Goal: Navigation & Orientation: Find specific page/section

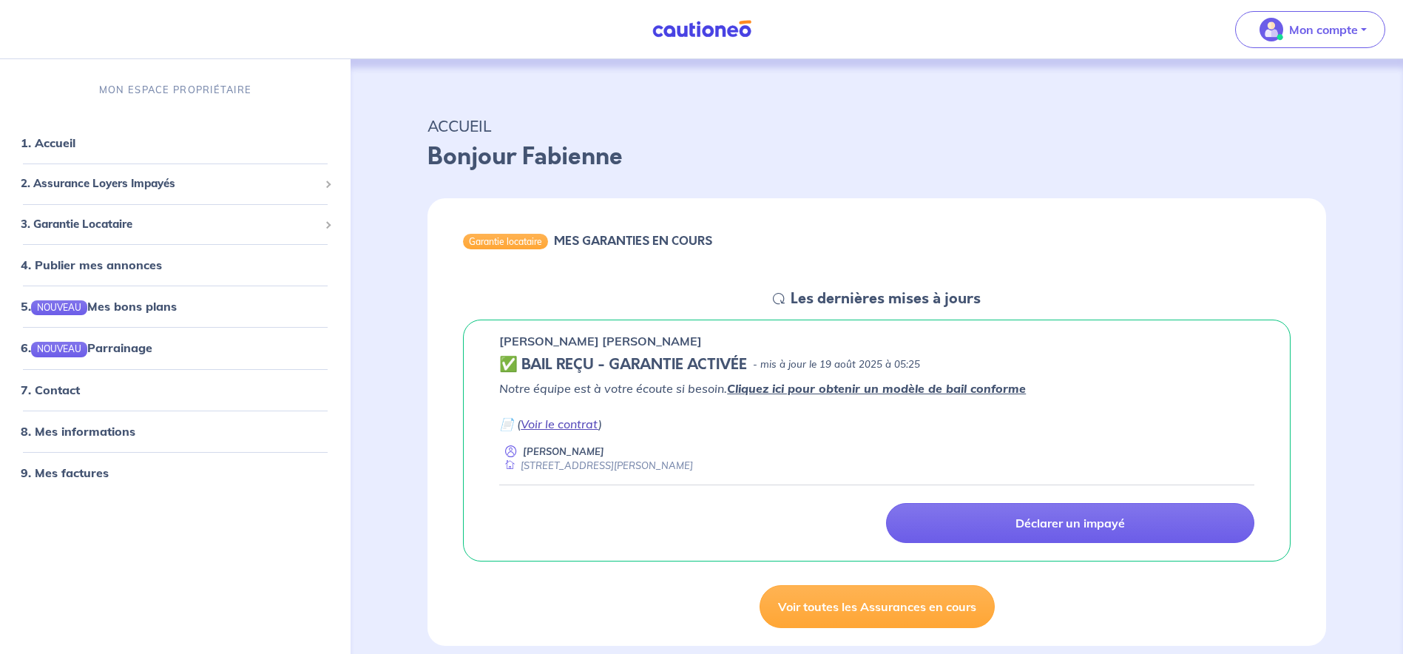
click at [564, 420] on link "Voir le contrat" at bounding box center [560, 424] width 78 height 15
click at [129, 220] on span "3. Garantie Locataire" at bounding box center [170, 224] width 298 height 17
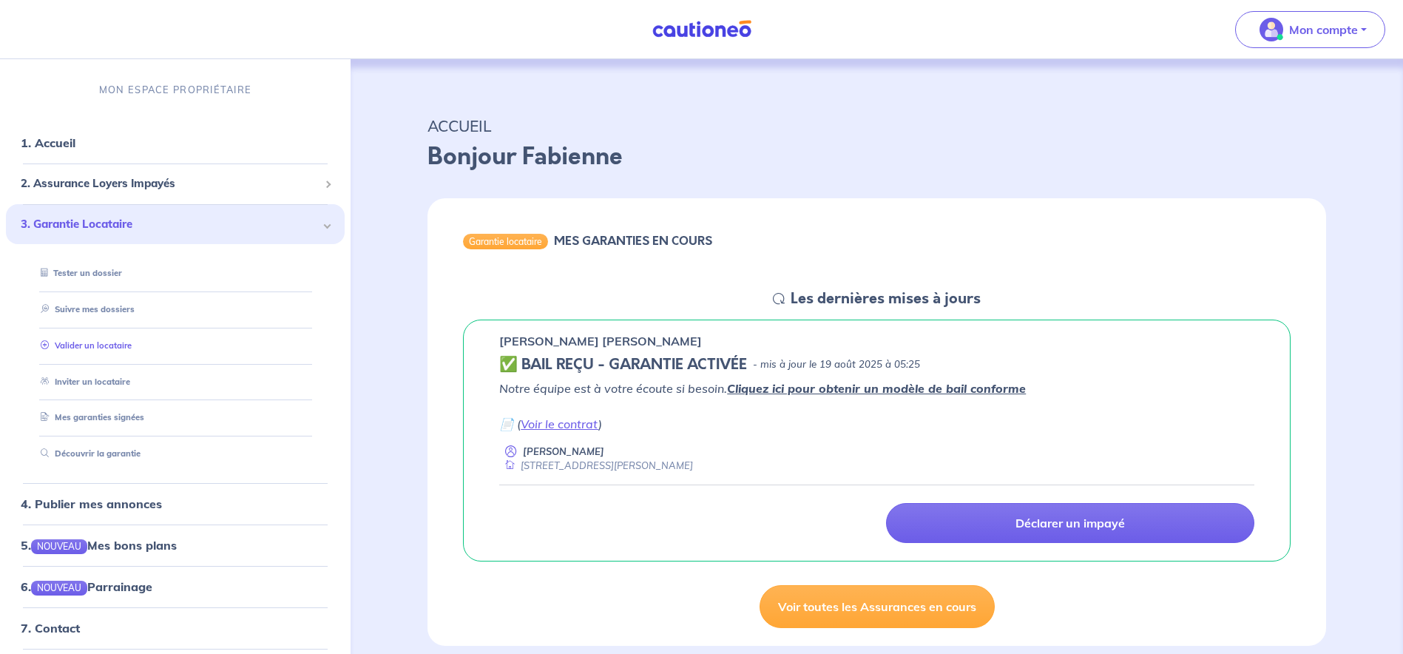
click at [132, 343] on link "Valider un locataire" at bounding box center [83, 345] width 97 height 10
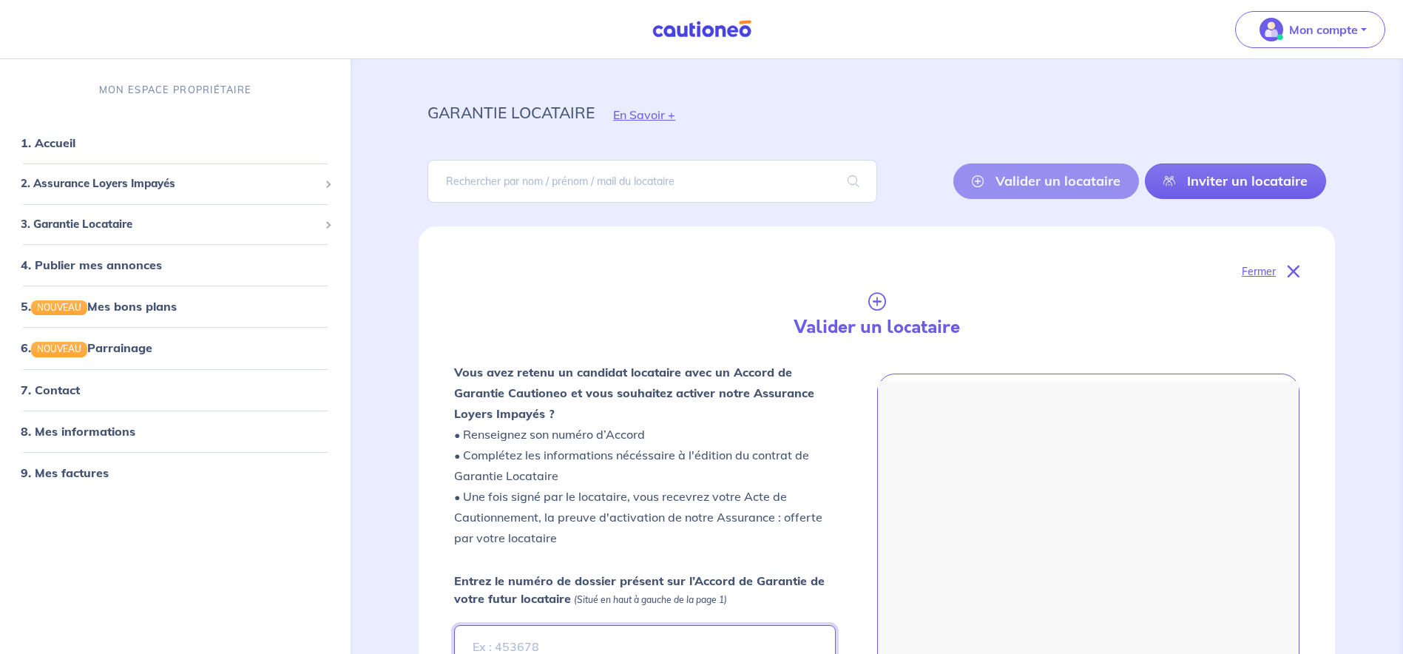
scroll to position [27, 0]
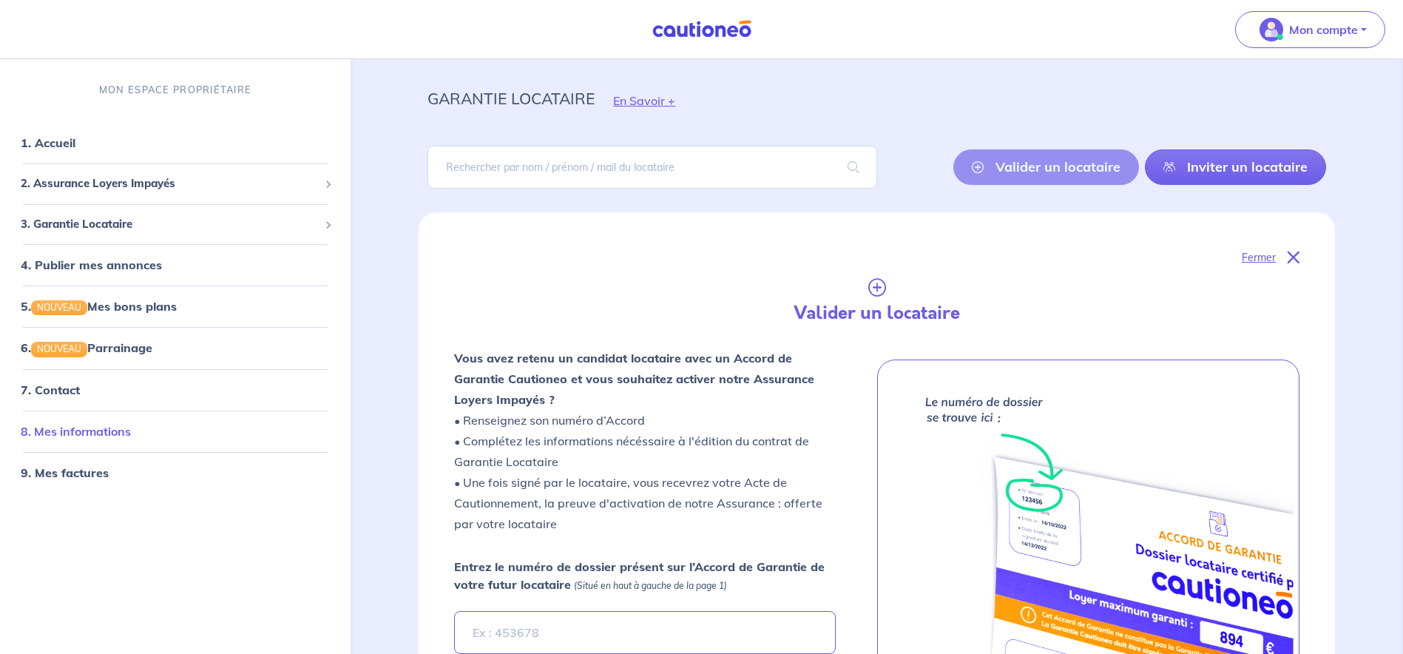
click at [131, 435] on link "8. Mes informations" at bounding box center [76, 431] width 110 height 15
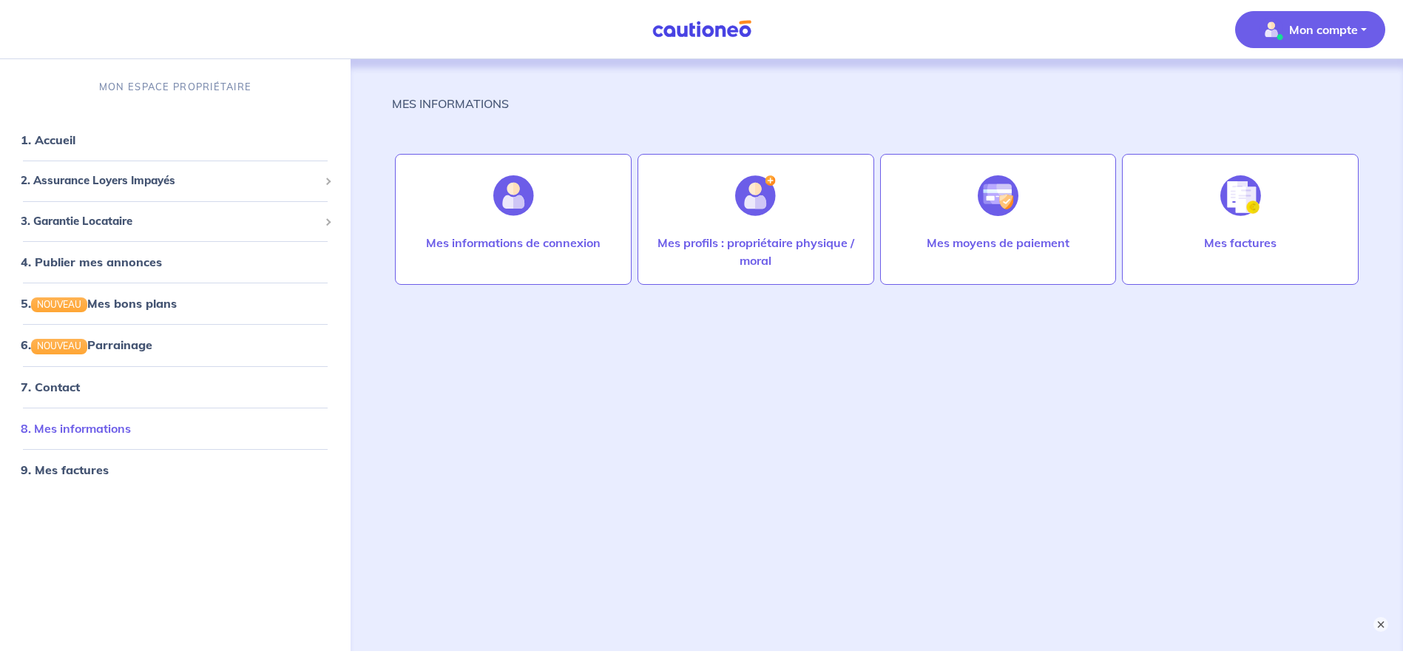
click at [123, 432] on link "8. Mes informations" at bounding box center [76, 428] width 110 height 15
click at [131, 429] on link "8. Mes informations" at bounding box center [76, 428] width 110 height 15
click at [78, 474] on link "9. Mes factures" at bounding box center [64, 469] width 86 height 15
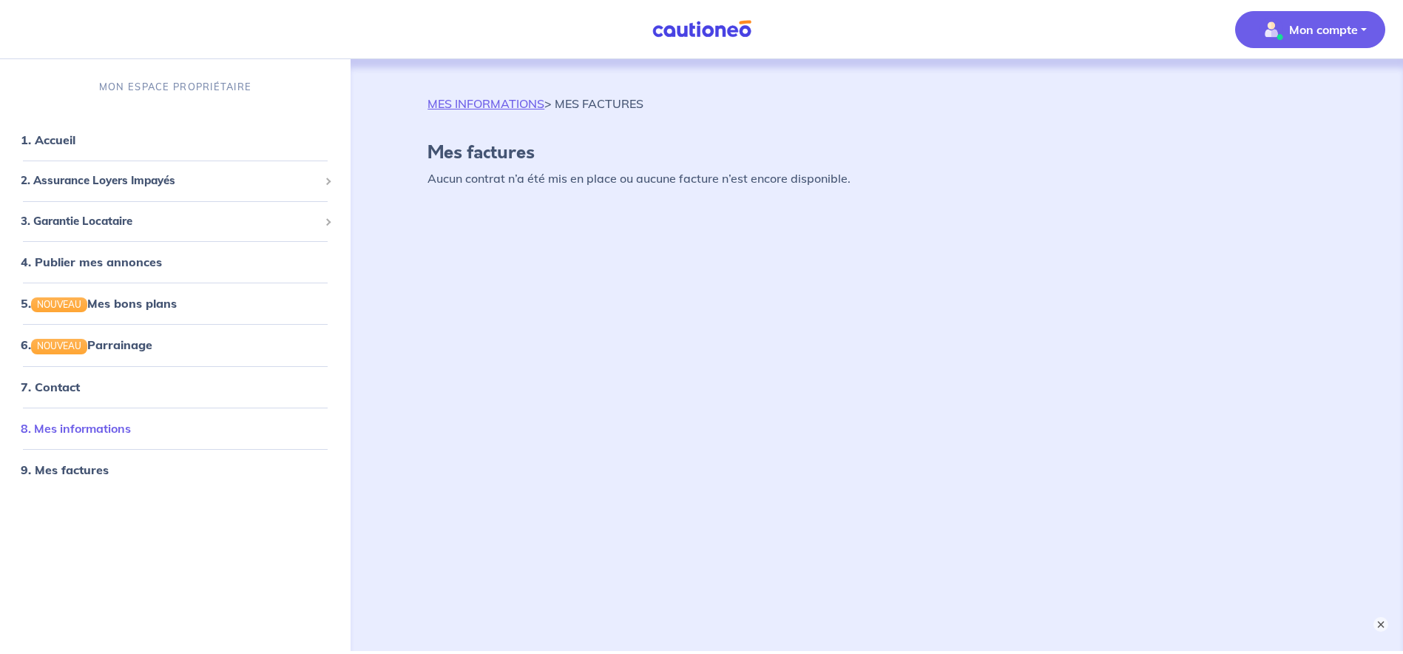
click at [79, 421] on link "8. Mes informations" at bounding box center [76, 428] width 110 height 15
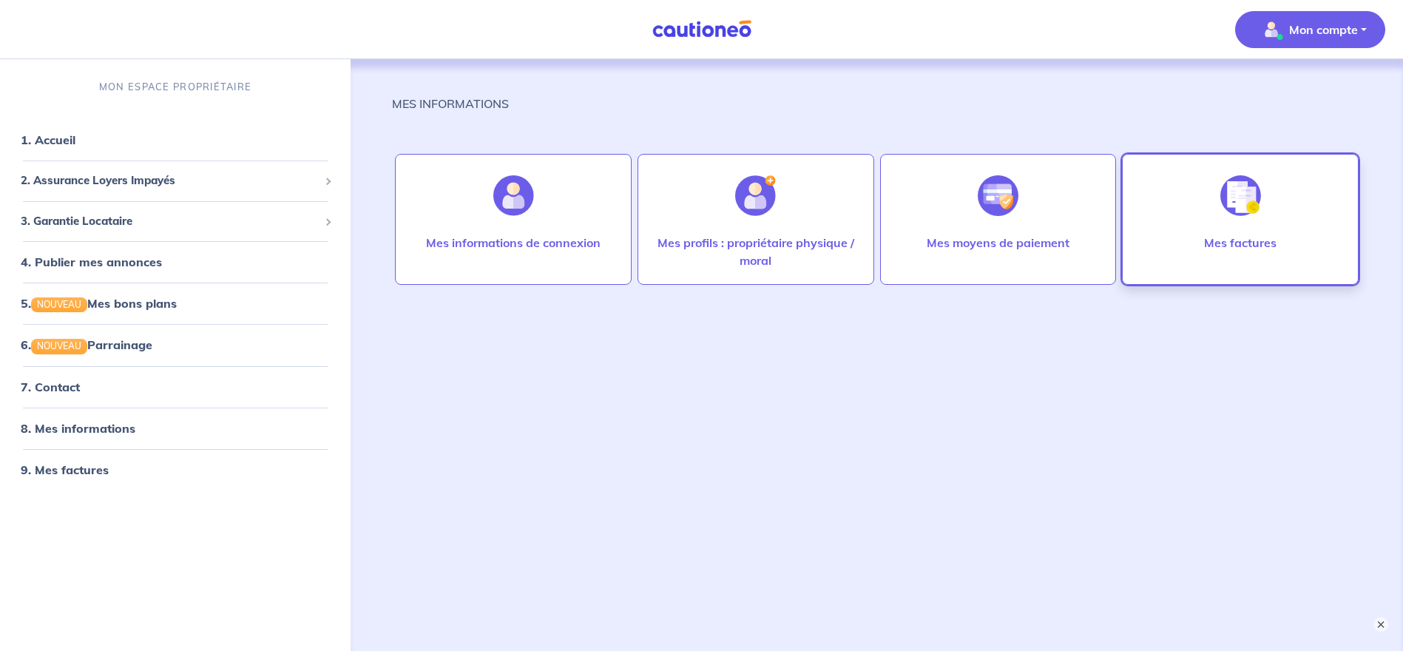
click at [1206, 211] on div "Mes factures" at bounding box center [1240, 219] width 237 height 131
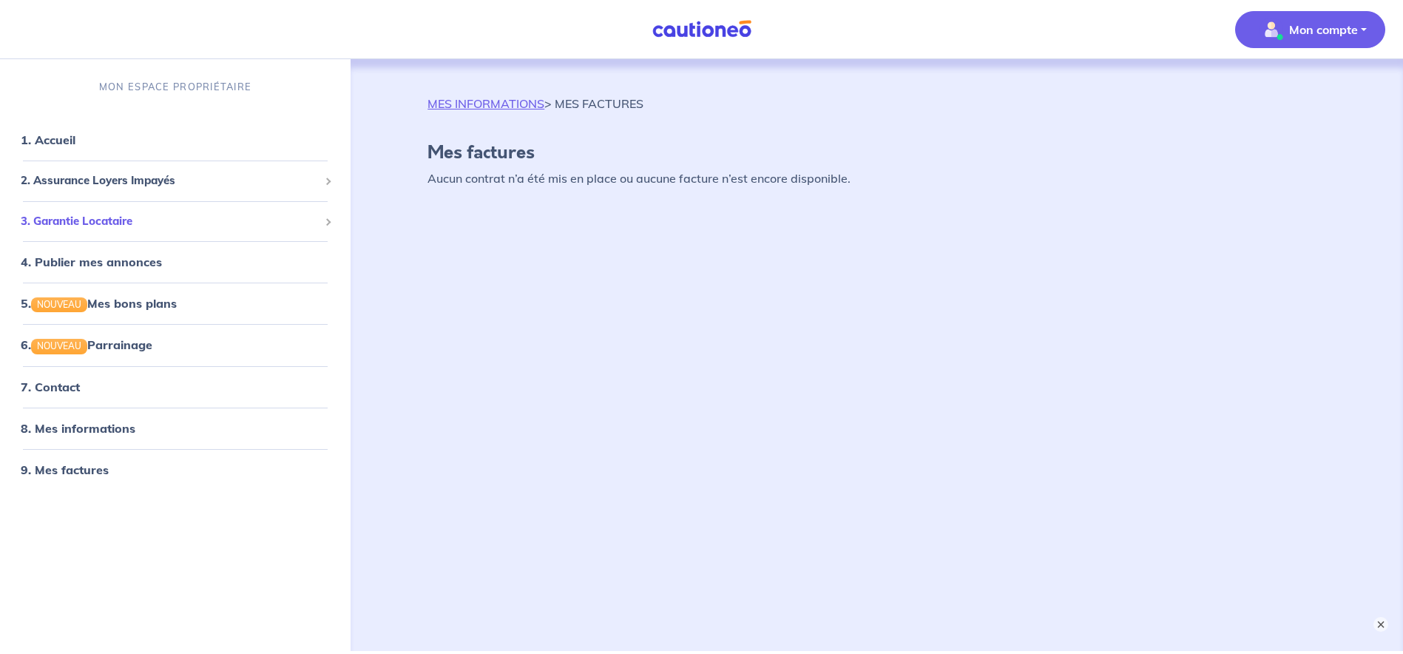
click at [105, 226] on span "3. Garantie Locataire" at bounding box center [170, 221] width 298 height 17
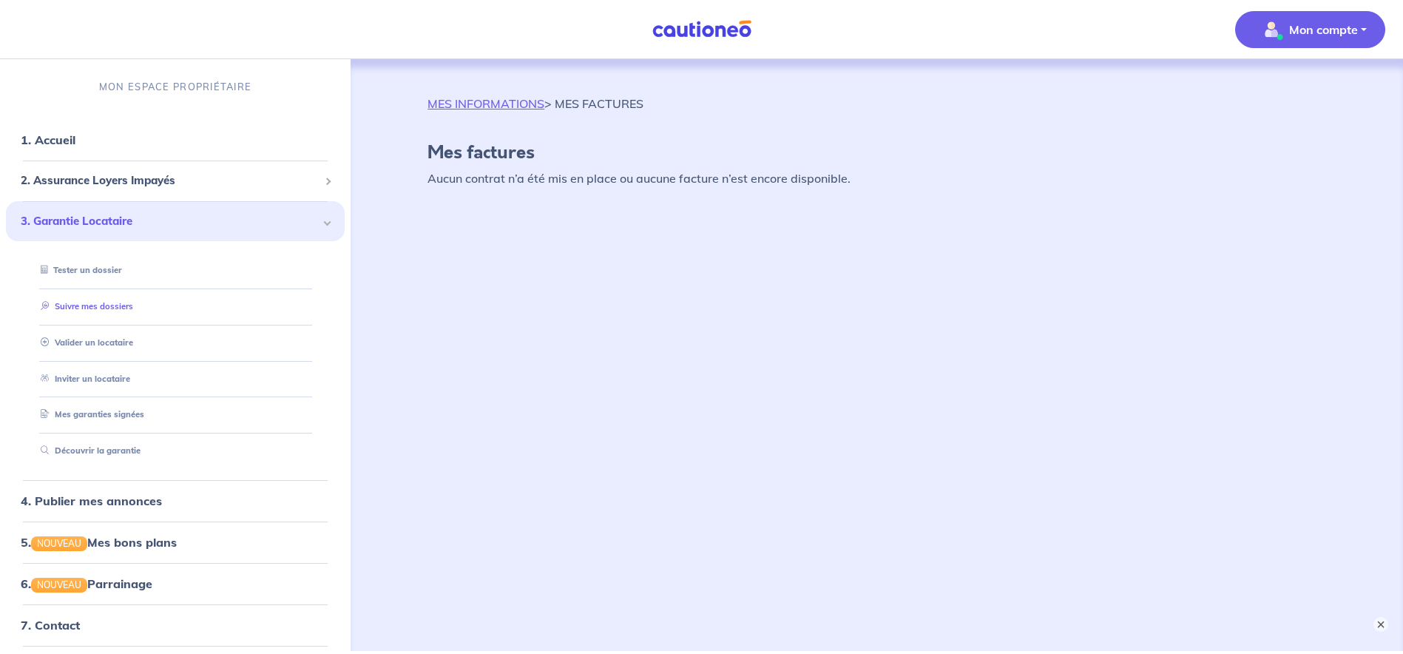
click at [98, 308] on link "Suivre mes dossiers" at bounding box center [84, 306] width 98 height 10
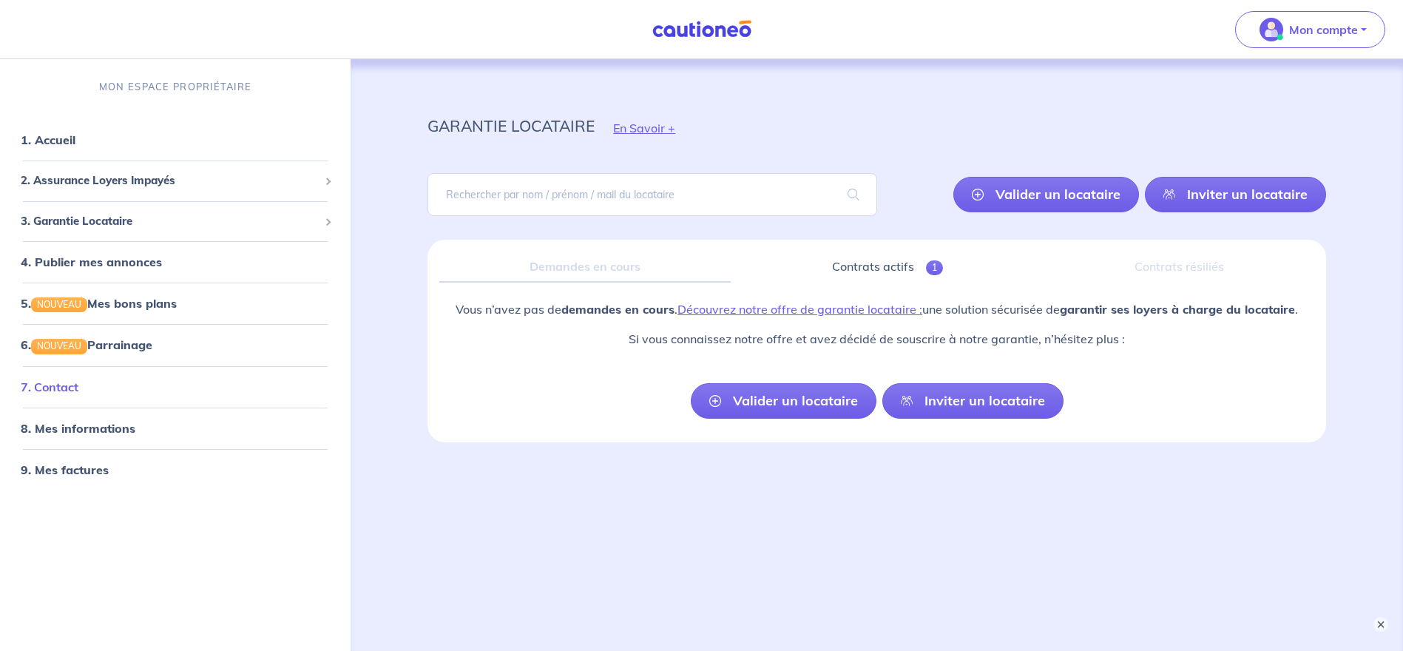
click at [78, 394] on link "7. Contact" at bounding box center [50, 387] width 58 height 15
